Goal: Transaction & Acquisition: Purchase product/service

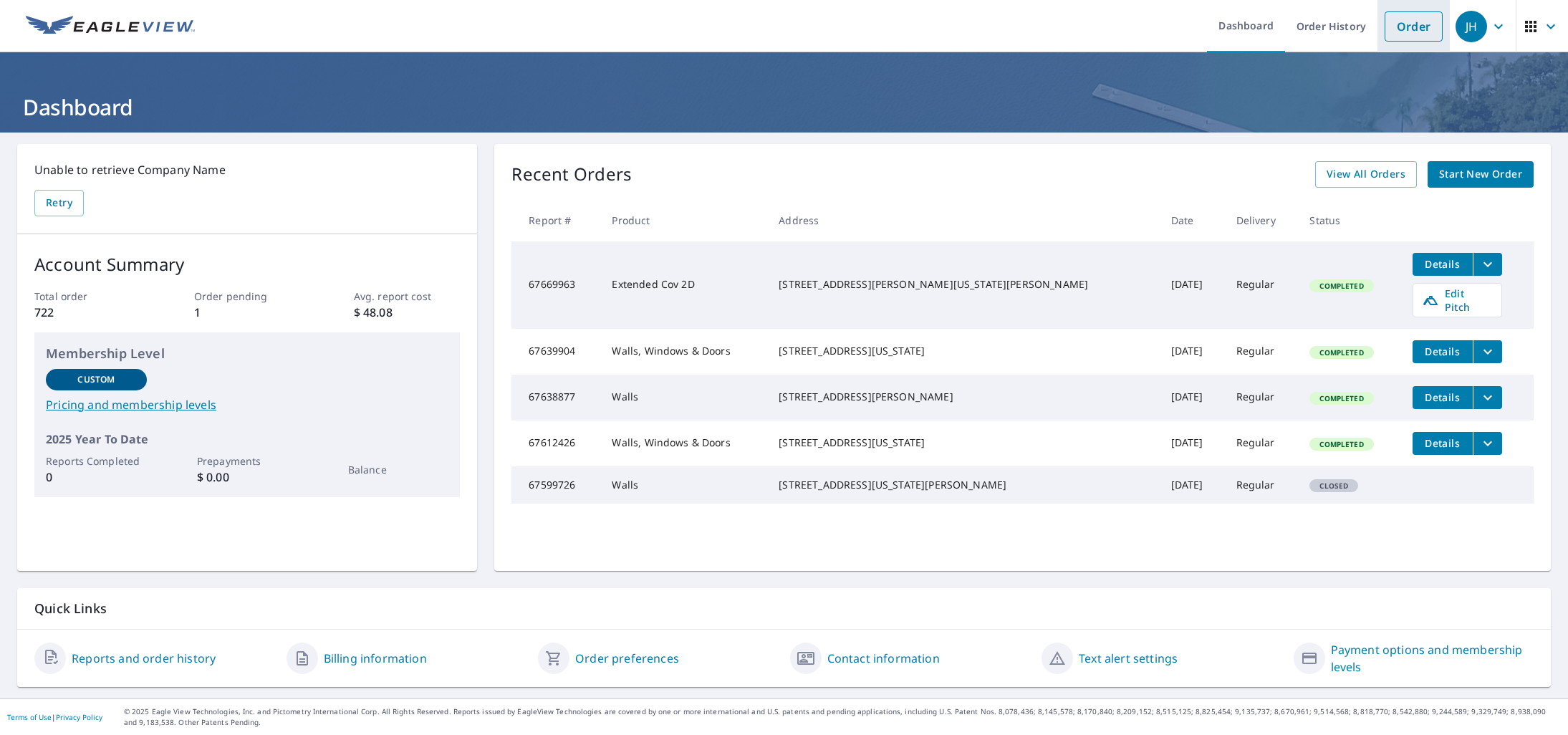
click at [1416, 29] on link "Order" at bounding box center [1415, 27] width 58 height 30
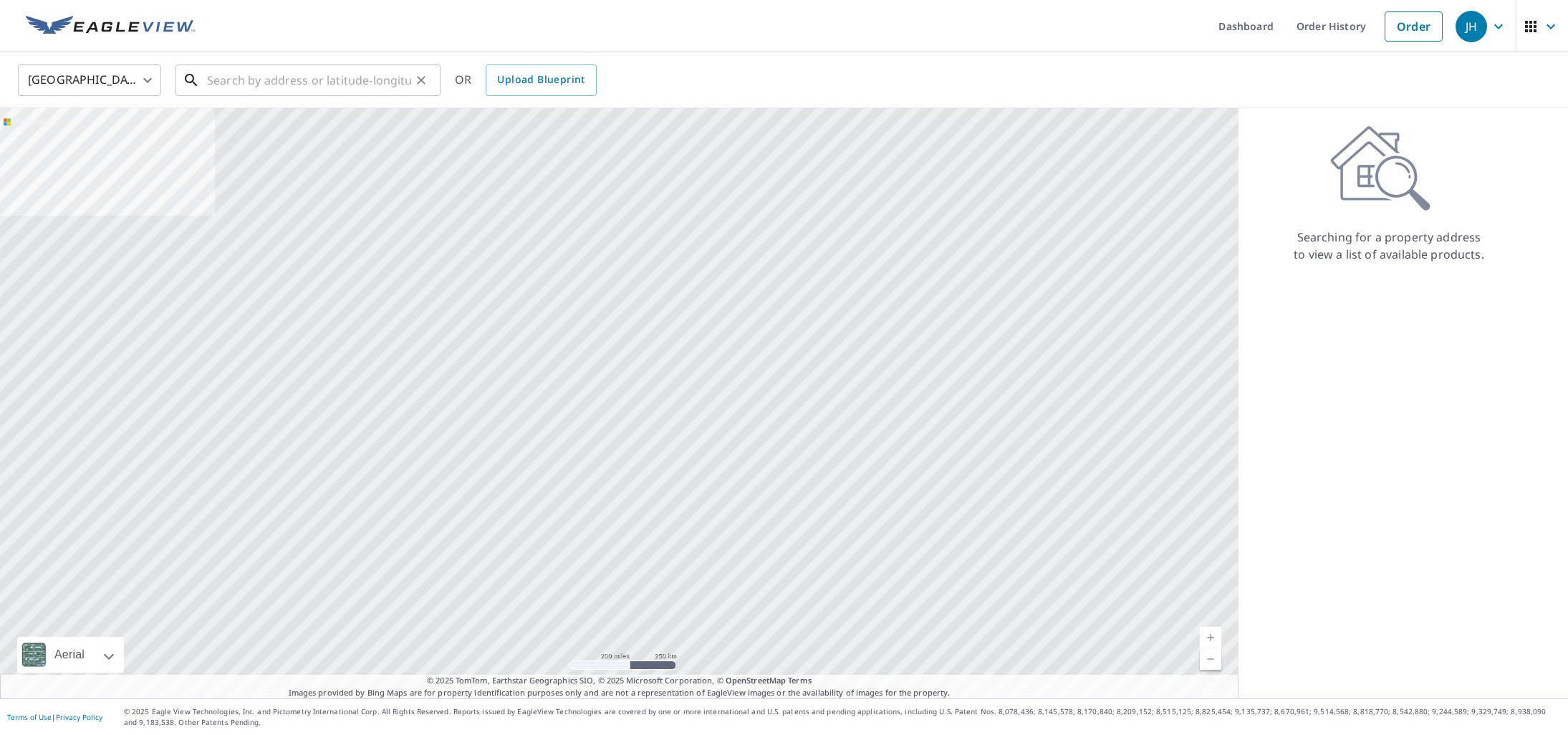
click at [270, 83] on input "text" at bounding box center [309, 80] width 204 height 40
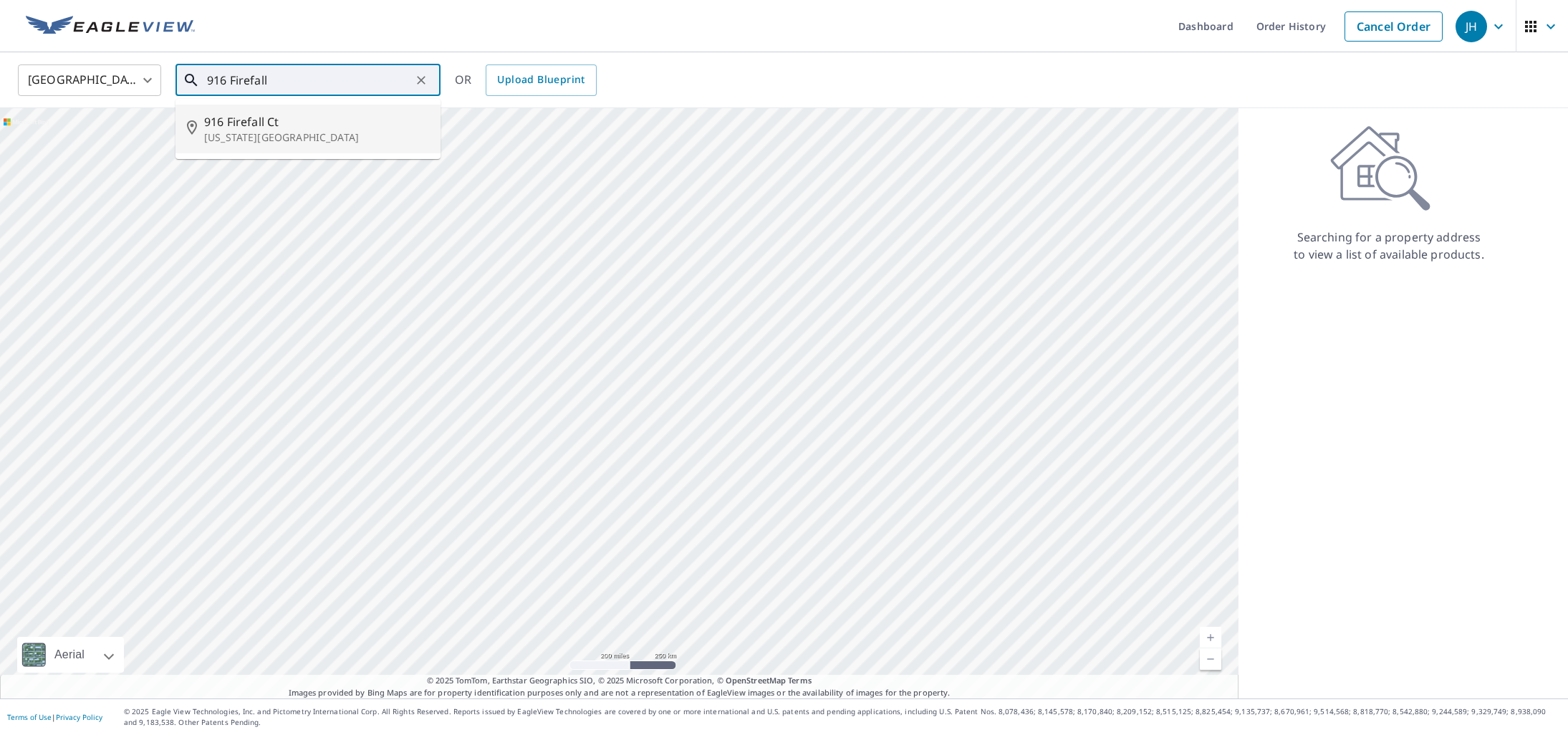
click at [261, 128] on span "916 Firefall Ct" at bounding box center [317, 122] width 225 height 18
type input "[STREET_ADDRESS][US_STATE]"
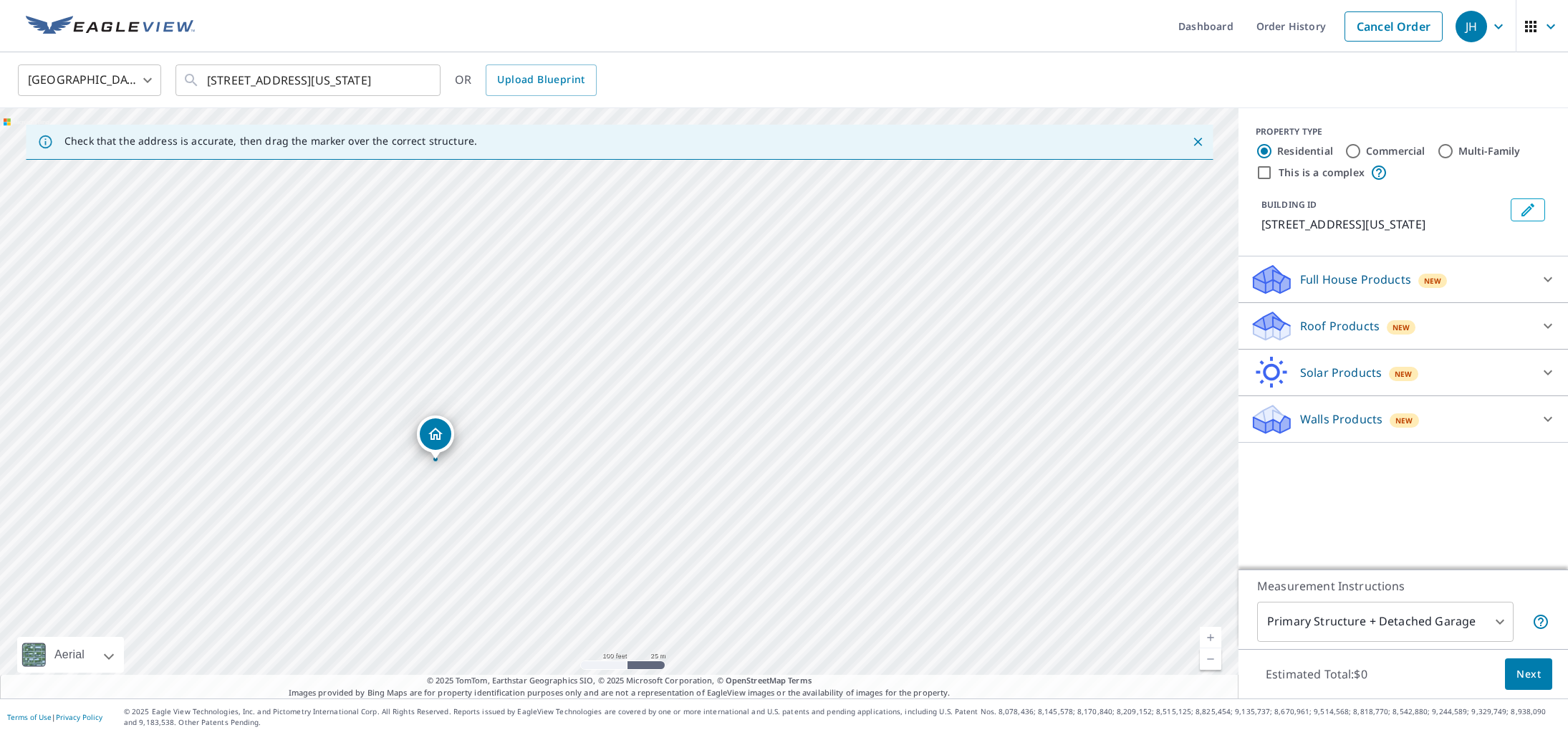
drag, startPoint x: 582, startPoint y: 297, endPoint x: 797, endPoint y: 259, distance: 218.3
click at [797, 259] on div "[STREET_ADDRESS][US_STATE]" at bounding box center [619, 404] width 1239 height 591
drag, startPoint x: 582, startPoint y: 340, endPoint x: 940, endPoint y: 248, distance: 369.6
click at [949, 248] on div "[STREET_ADDRESS][US_STATE]" at bounding box center [619, 404] width 1239 height 591
drag, startPoint x: 963, startPoint y: 245, endPoint x: 1279, endPoint y: 165, distance: 326.0
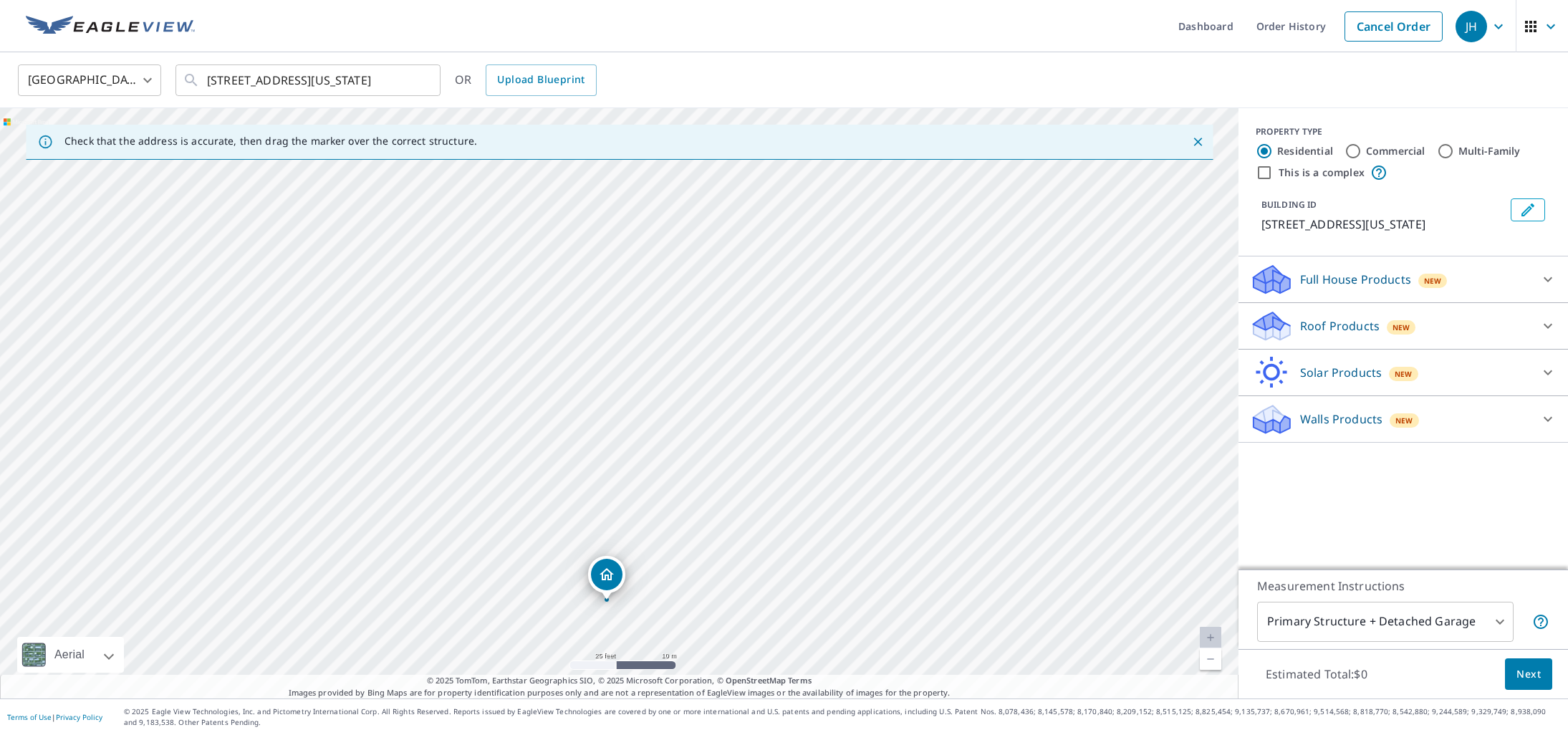
click at [1279, 165] on div "Check that the address is accurate, then drag the marker over the correct struc…" at bounding box center [784, 404] width 1568 height 591
click at [1315, 417] on p "Walls Products" at bounding box center [1341, 419] width 83 height 18
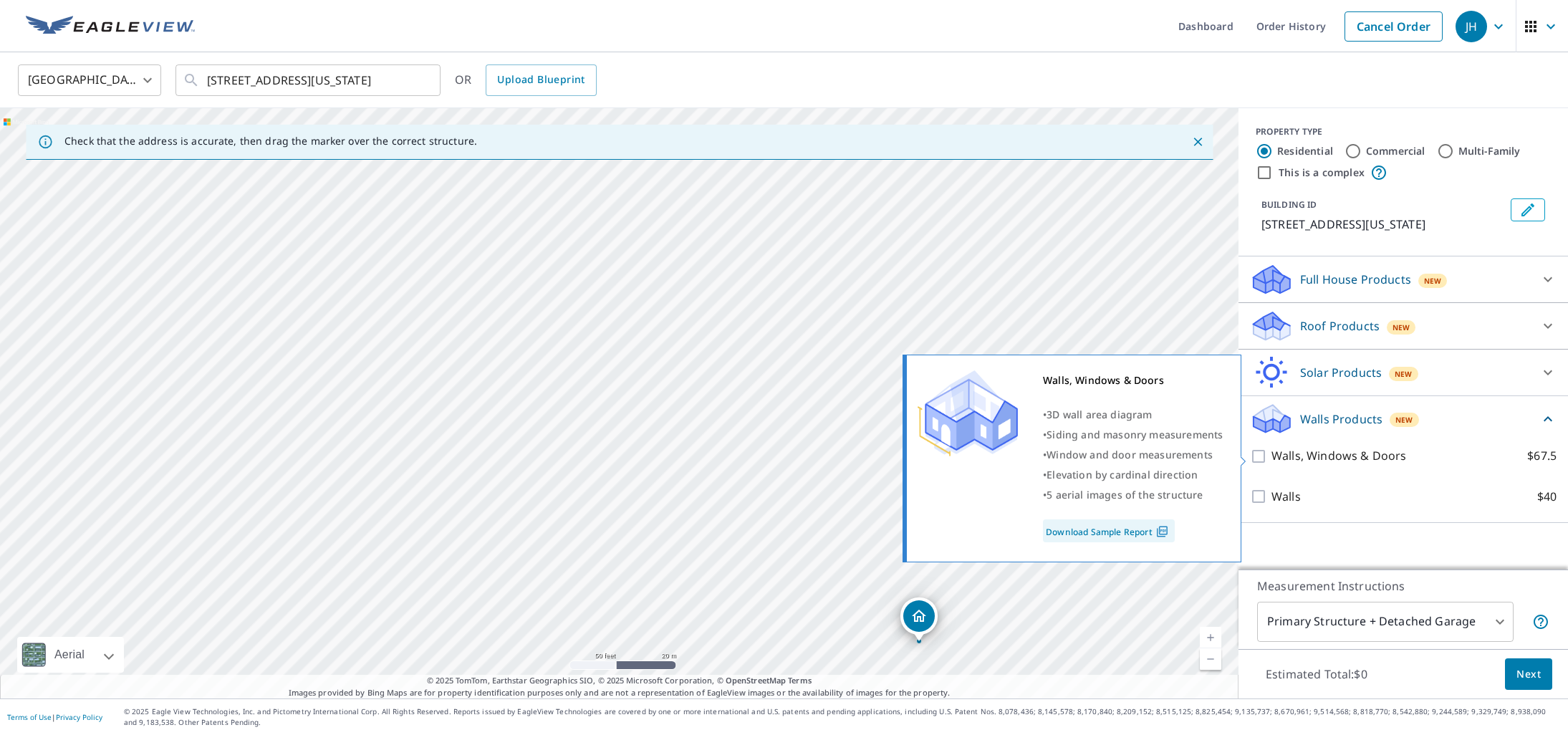
click at [1259, 455] on input "Walls, Windows & Doors $67.5" at bounding box center [1261, 456] width 22 height 18
checkbox input "true"
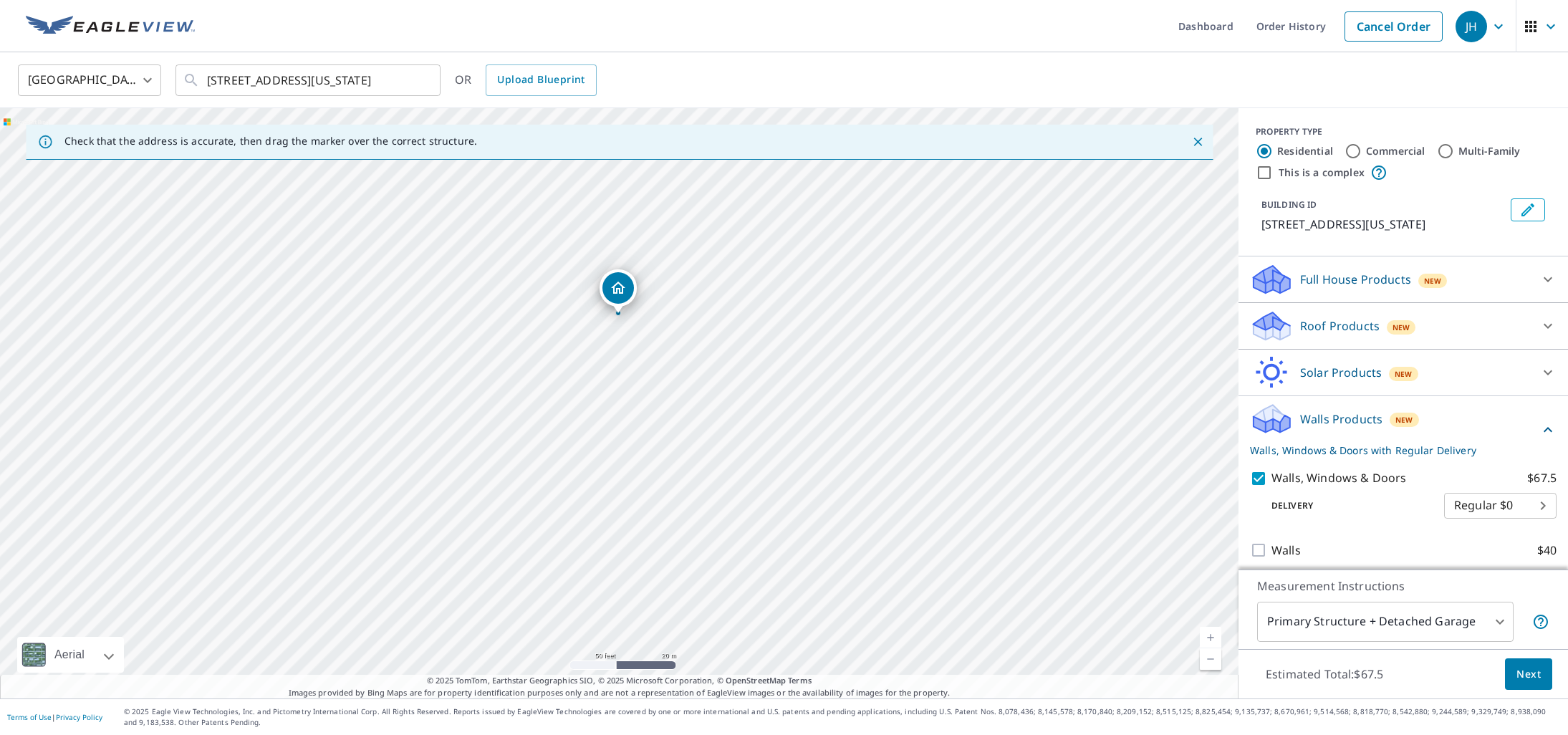
click at [1500, 620] on body "JH JH Dashboard Order History Cancel Order JH [GEOGRAPHIC_DATA] US ​ [STREET_AD…" at bounding box center [784, 367] width 1568 height 735
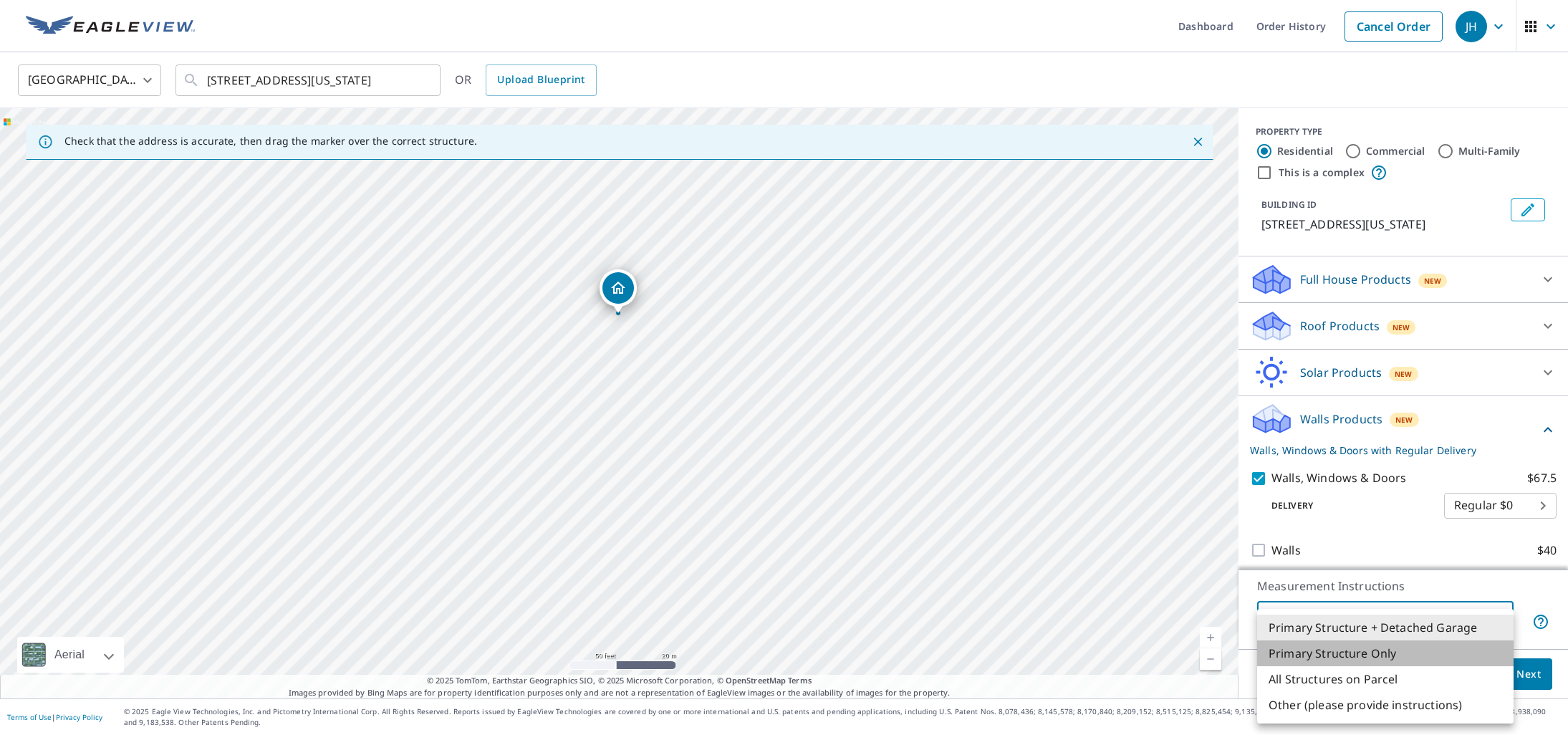
click at [1359, 655] on li "Primary Structure Only" at bounding box center [1386, 653] width 257 height 26
type input "2"
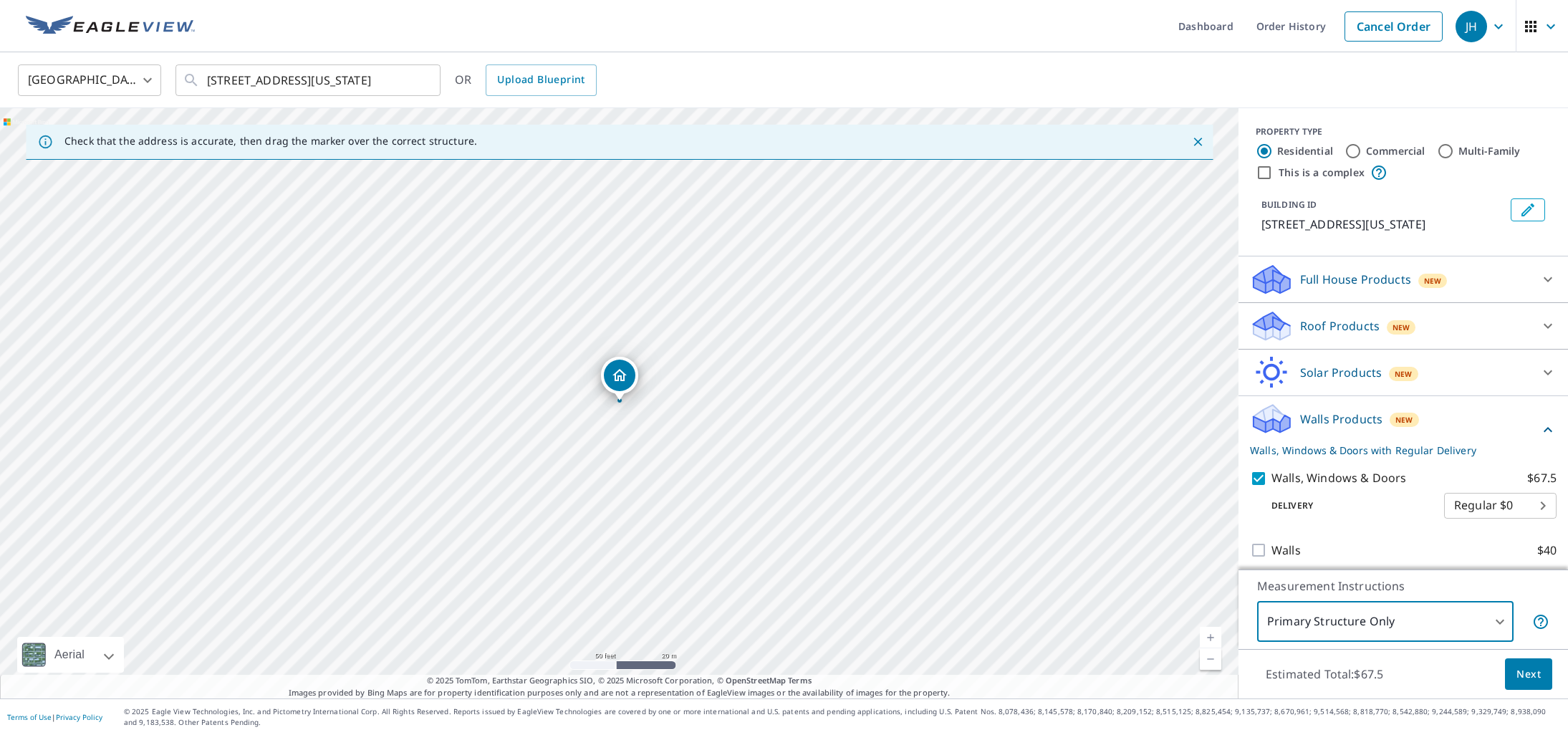
click at [1526, 677] on span "Next" at bounding box center [1529, 674] width 24 height 18
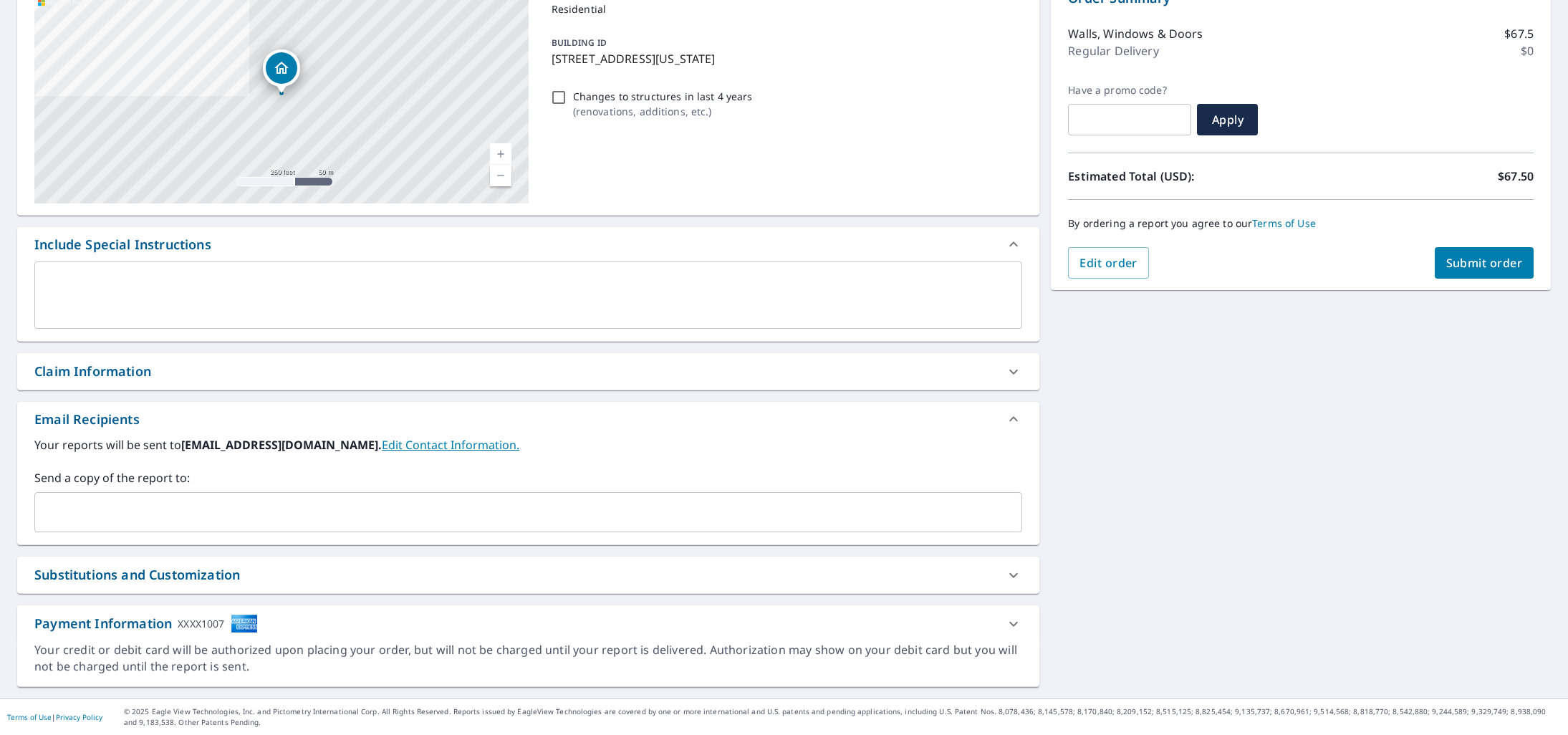
scroll to position [167, 0]
click at [178, 576] on div "Substitutions and Customization" at bounding box center [137, 575] width 206 height 19
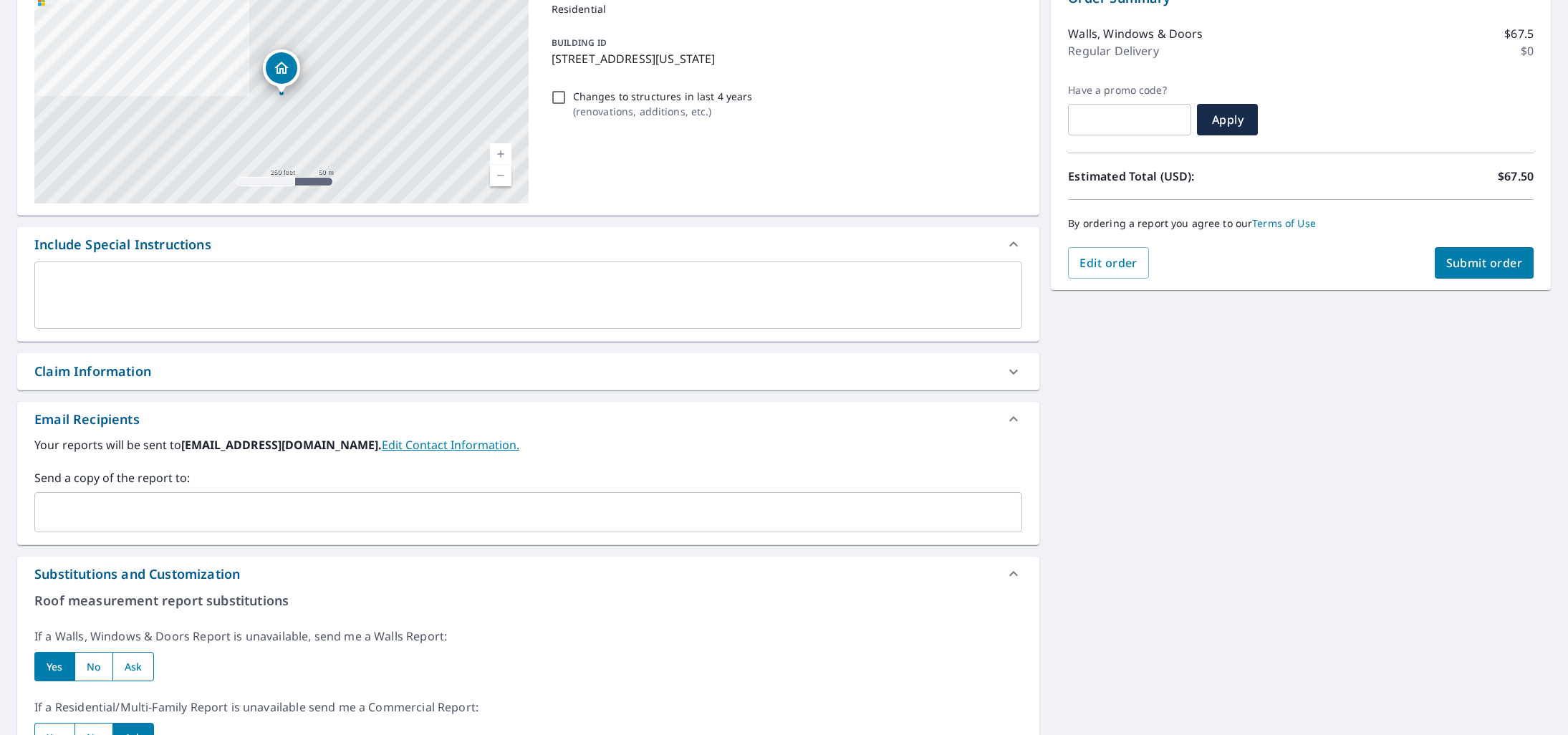
click at [138, 667] on input "radio" at bounding box center [133, 667] width 43 height 29
radio input "true"
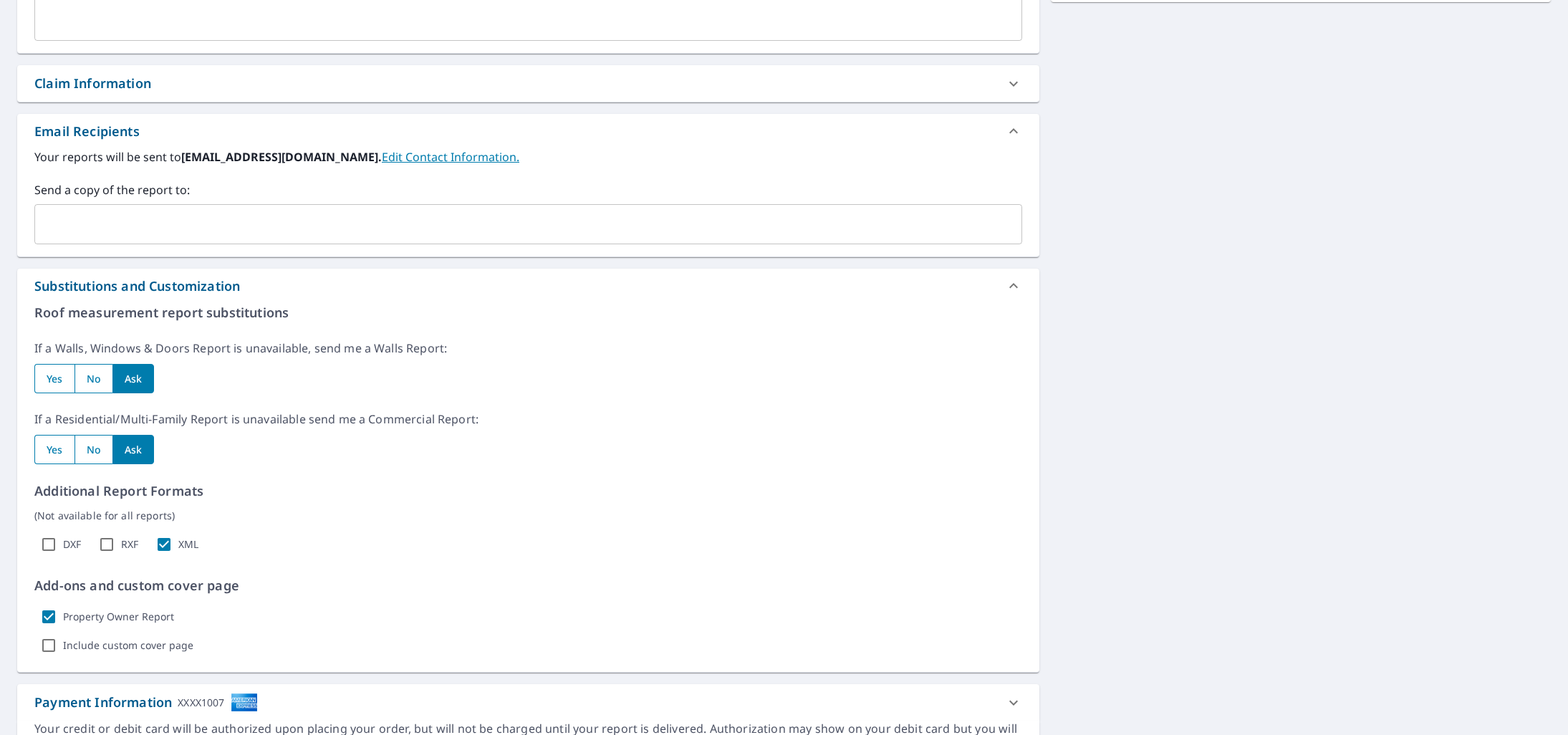
scroll to position [0, 0]
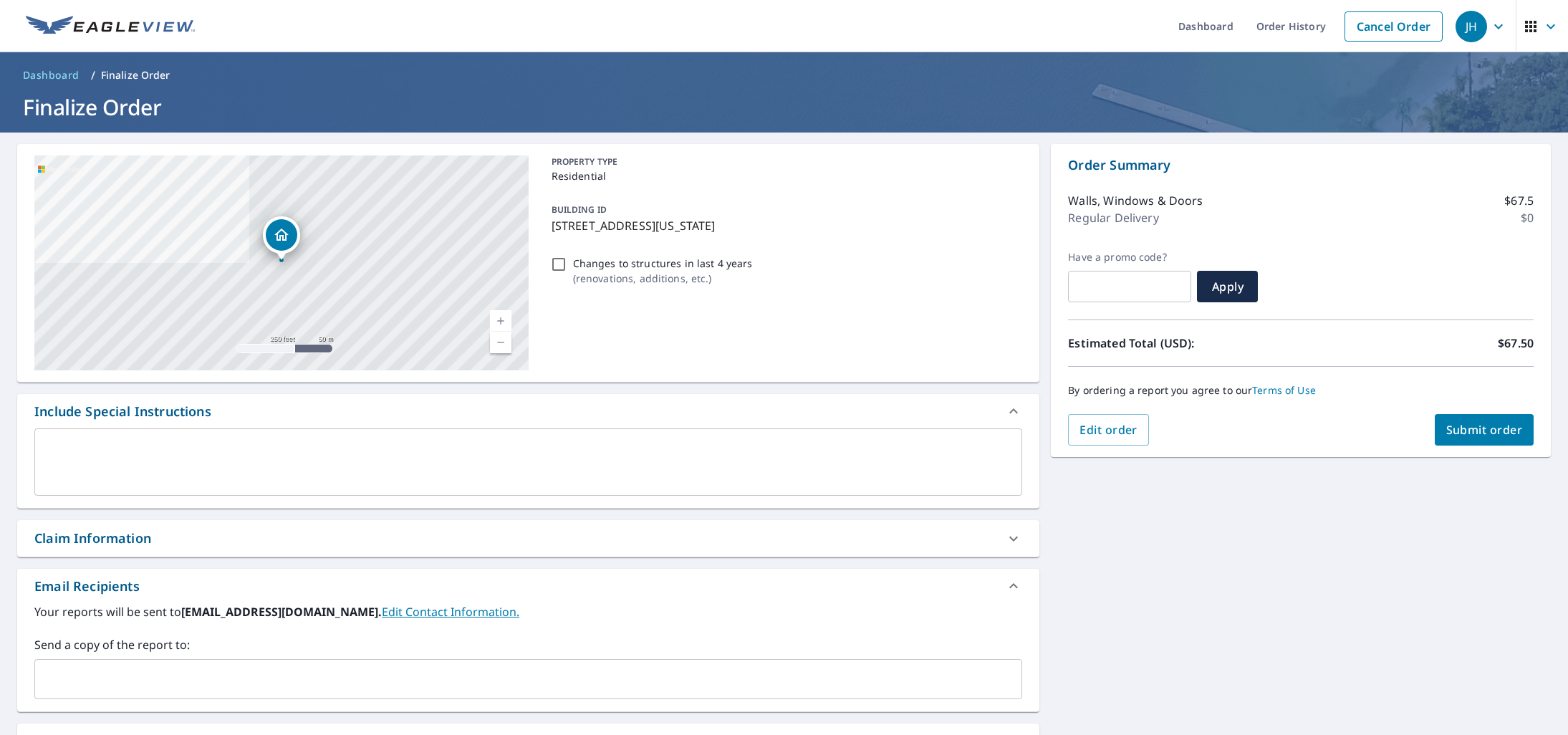
click at [1487, 426] on span "Submit order" at bounding box center [1485, 430] width 77 height 16
